Goal: Download file/media

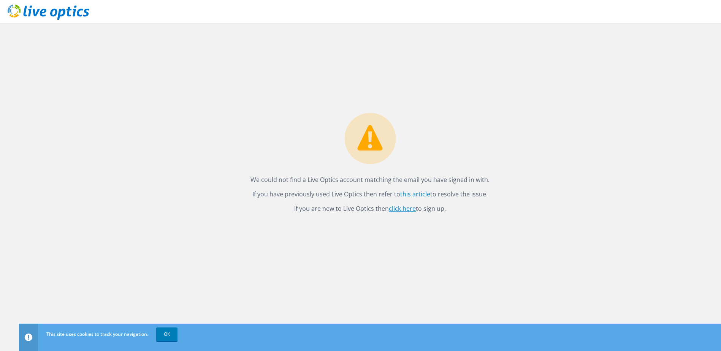
click at [400, 208] on link "click here" at bounding box center [402, 208] width 27 height 8
click at [165, 336] on link "OK" at bounding box center [166, 335] width 21 height 14
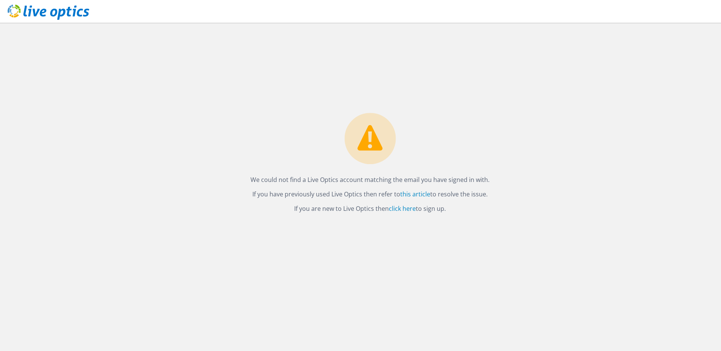
click at [366, 271] on div "We could not find a Live Optics account matching the email you have signed in w…" at bounding box center [370, 187] width 702 height 328
click at [420, 195] on link "this article" at bounding box center [415, 194] width 30 height 8
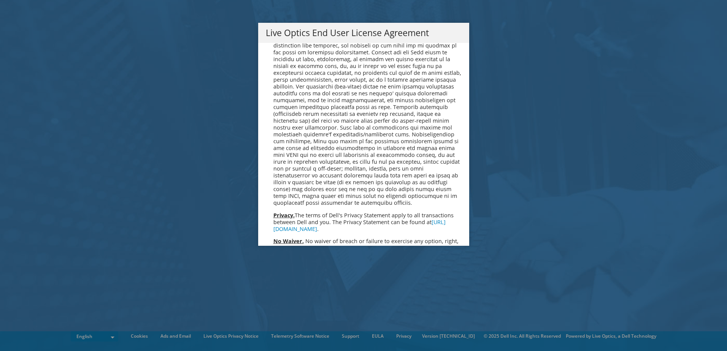
scroll to position [2874, 0]
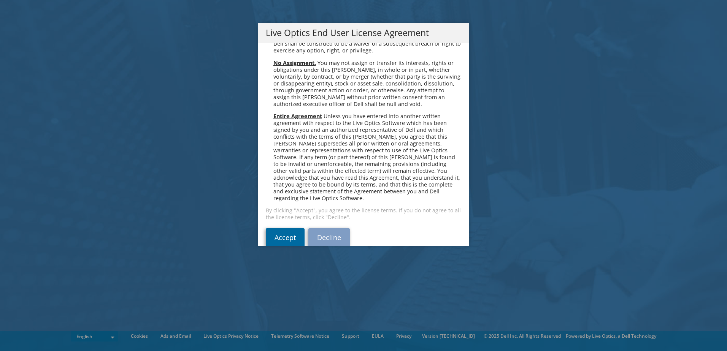
click at [291, 228] on link "Accept" at bounding box center [285, 237] width 39 height 18
click at [268, 228] on link "Accept" at bounding box center [285, 237] width 39 height 18
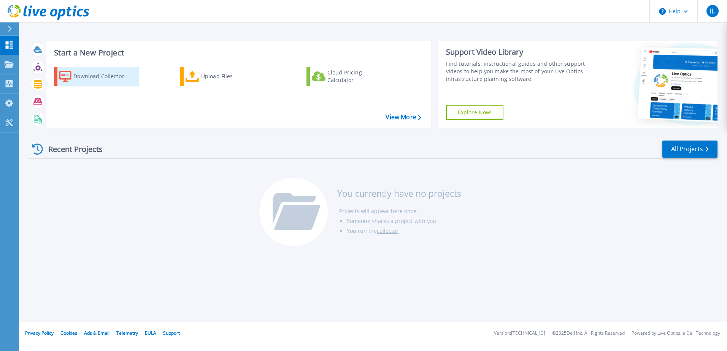
click at [86, 73] on div "Download Collector" at bounding box center [103, 76] width 61 height 15
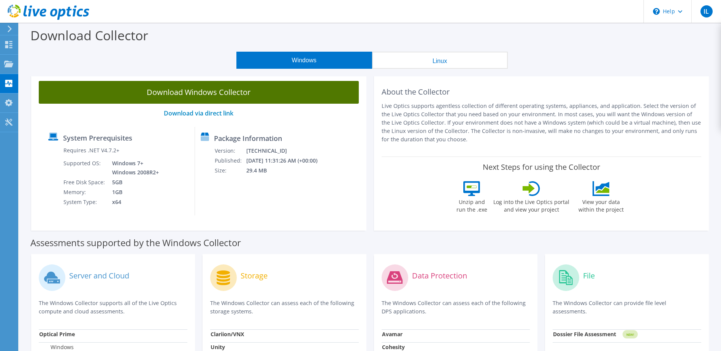
click at [214, 95] on link "Download Windows Collector" at bounding box center [199, 92] width 320 height 23
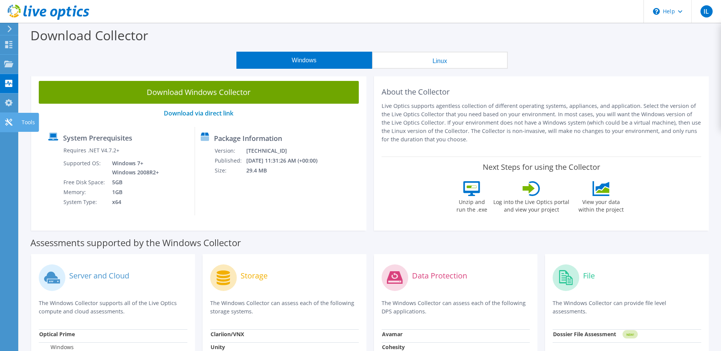
click at [11, 120] on icon at bounding box center [8, 122] width 9 height 7
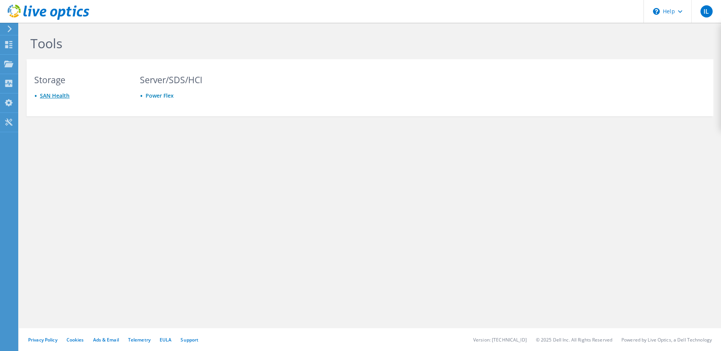
click at [53, 95] on link "SAN Health" at bounding box center [55, 95] width 30 height 7
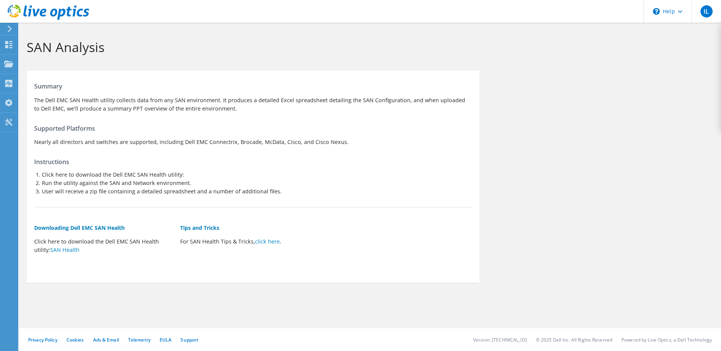
click at [68, 227] on h5 "Downloading Dell EMC SAN Health" at bounding box center [103, 228] width 138 height 8
click at [22, 122] on div "Tools" at bounding box center [28, 122] width 21 height 19
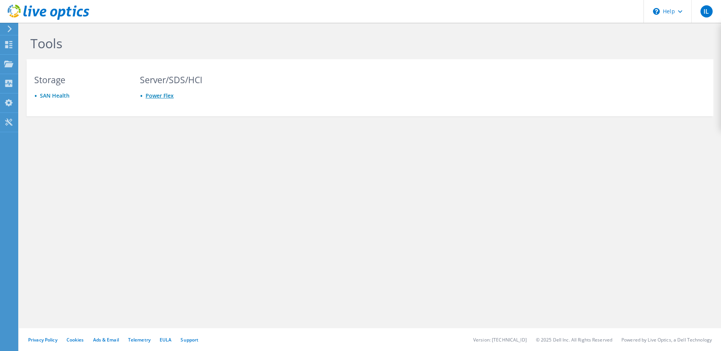
click at [160, 94] on link "Power Flex" at bounding box center [160, 95] width 28 height 7
click at [41, 82] on div "Collectors" at bounding box center [38, 83] width 41 height 19
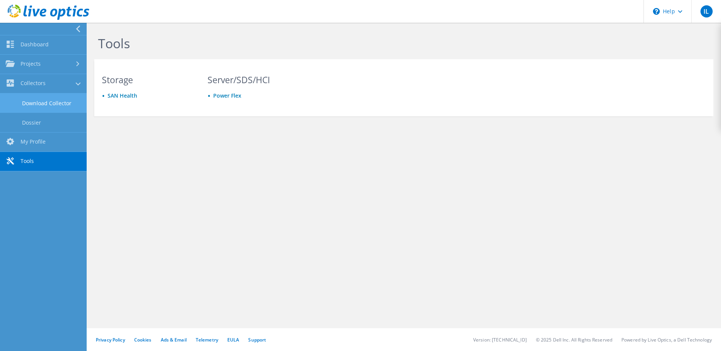
click at [44, 104] on link "Download Collector" at bounding box center [43, 102] width 87 height 19
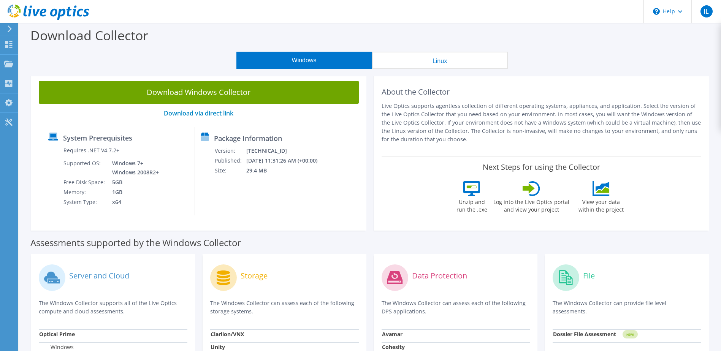
click at [202, 113] on link "Download via direct link" at bounding box center [199, 113] width 70 height 8
click at [506, 41] on div "Download Collector" at bounding box center [370, 37] width 694 height 29
click at [569, 81] on div "About the Collector Live Optics supports agentless collection of different oper…" at bounding box center [542, 115] width 320 height 68
